Goal: Find specific page/section: Find specific page/section

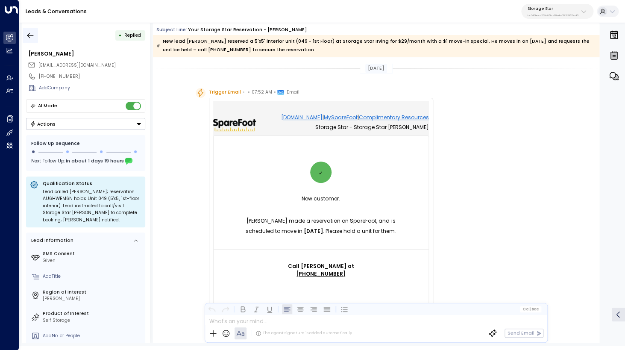
scroll to position [571, 0]
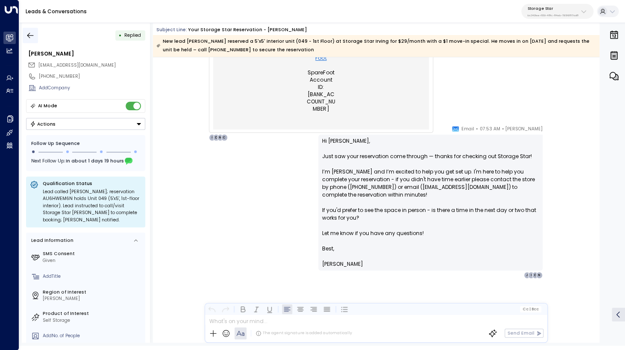
click at [26, 37] on button "button" at bounding box center [30, 35] width 15 height 15
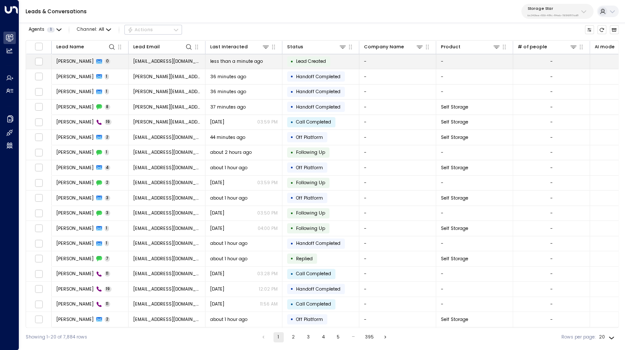
click at [69, 62] on span "[PERSON_NAME]" at bounding box center [74, 61] width 37 height 6
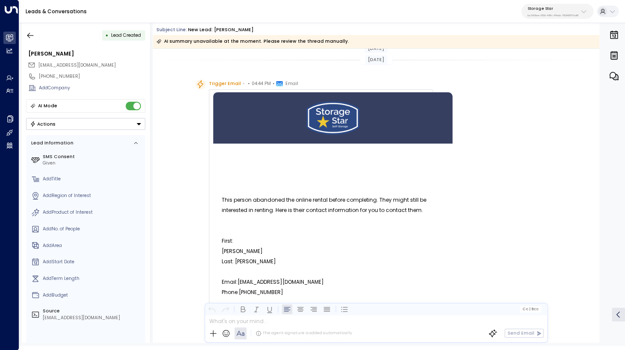
scroll to position [296, 0]
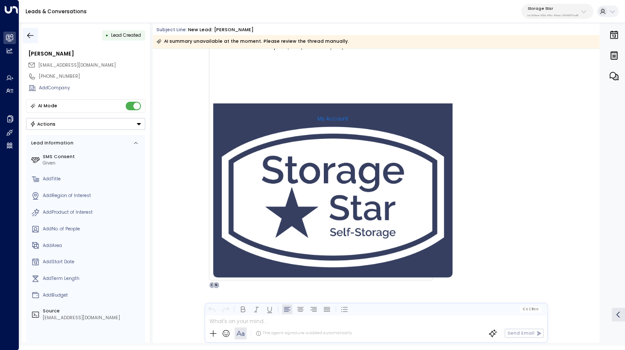
click at [29, 38] on icon "button" at bounding box center [30, 35] width 9 height 9
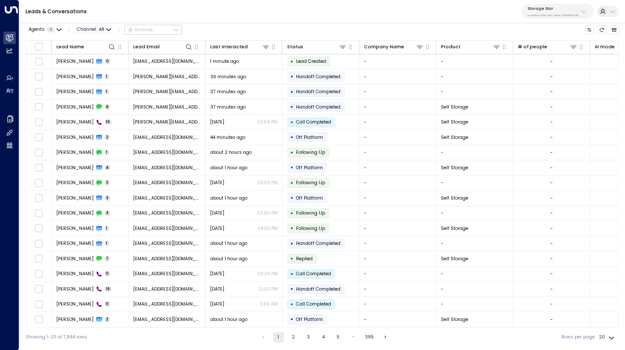
click at [106, 30] on icon "button" at bounding box center [108, 29] width 5 height 5
click at [96, 74] on li "Voice" at bounding box center [91, 70] width 31 height 7
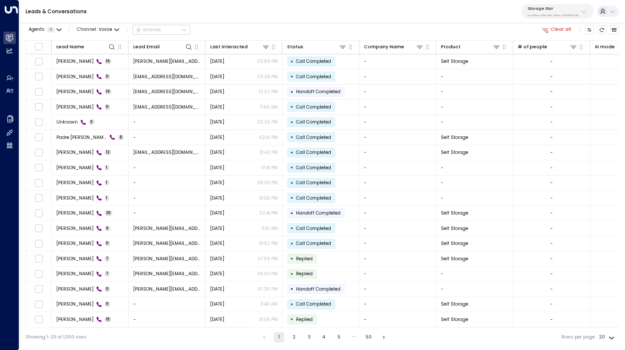
click at [558, 30] on button "Clear all" at bounding box center [556, 29] width 35 height 9
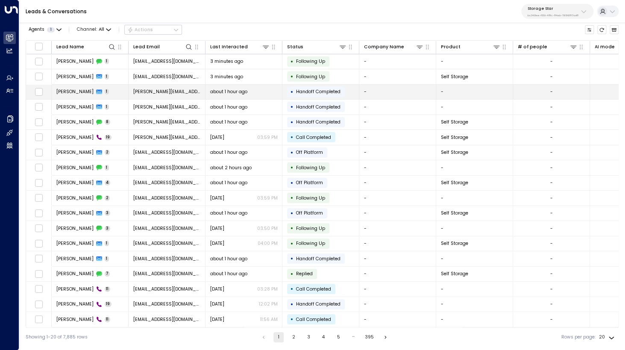
click at [76, 94] on span "[PERSON_NAME]" at bounding box center [74, 91] width 37 height 6
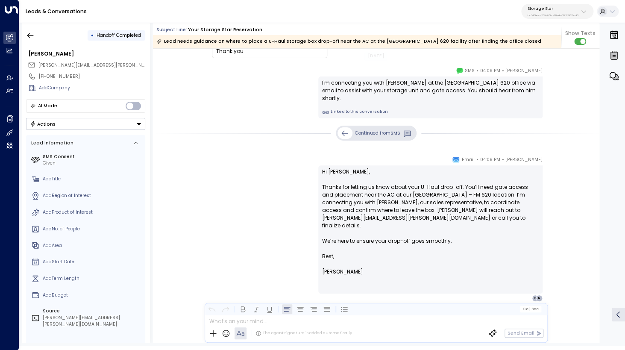
scroll to position [330, 0]
click at [30, 35] on icon "button" at bounding box center [30, 35] width 6 height 6
